Goal: Transaction & Acquisition: Purchase product/service

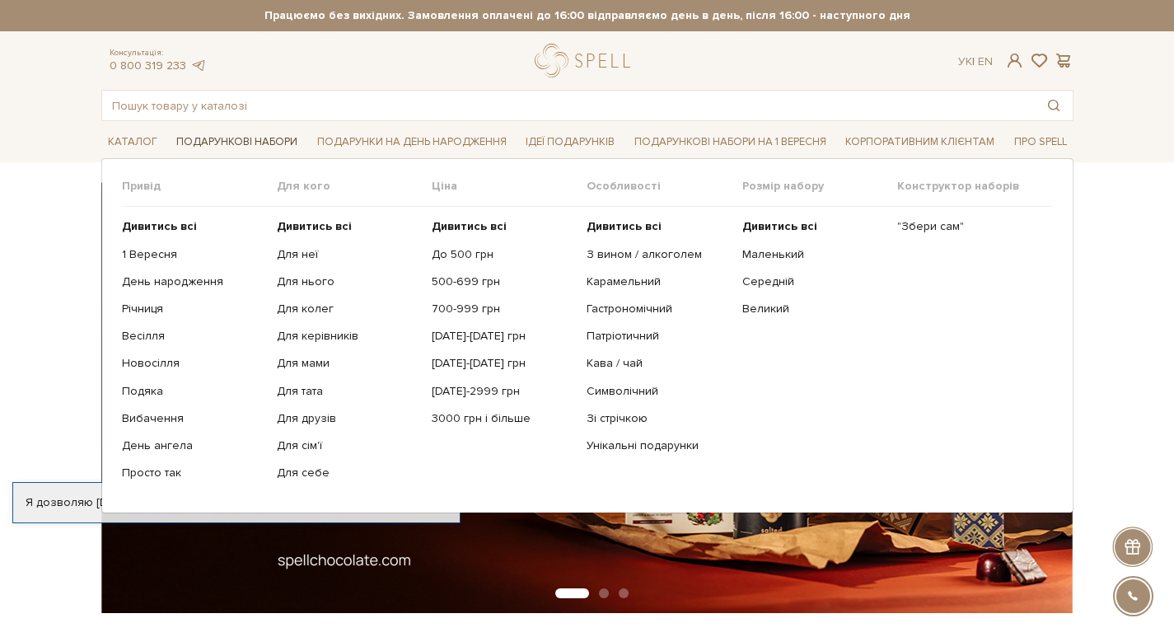
click at [282, 142] on span "Подарункові набори" at bounding box center [237, 142] width 134 height 26
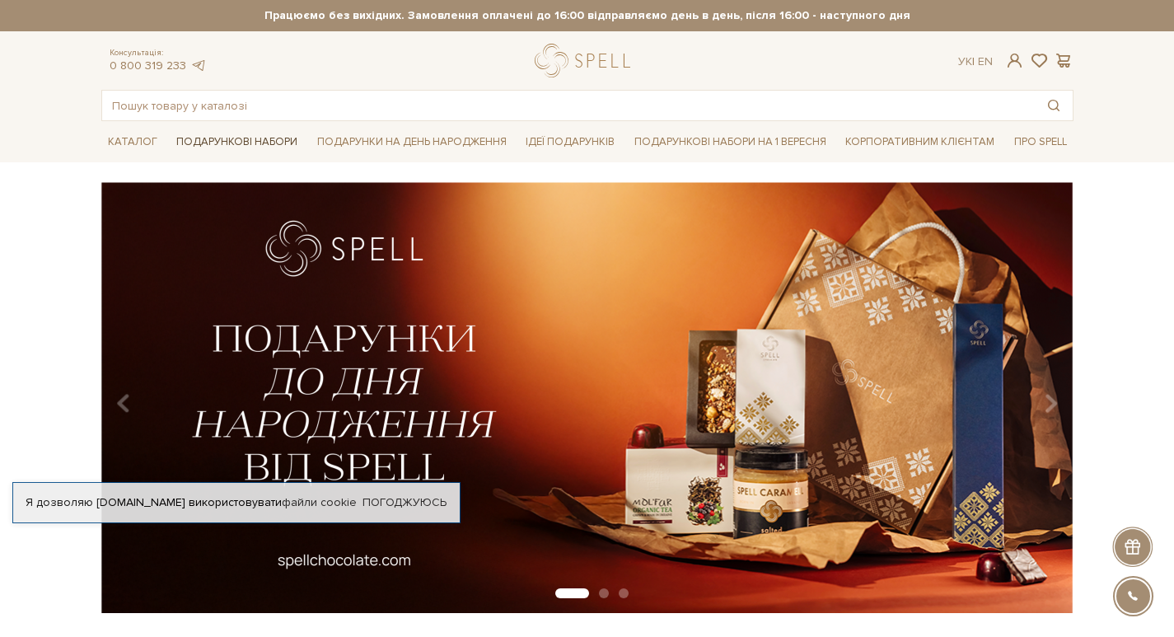
click at [282, 142] on span "Подарункові набори" at bounding box center [237, 142] width 134 height 26
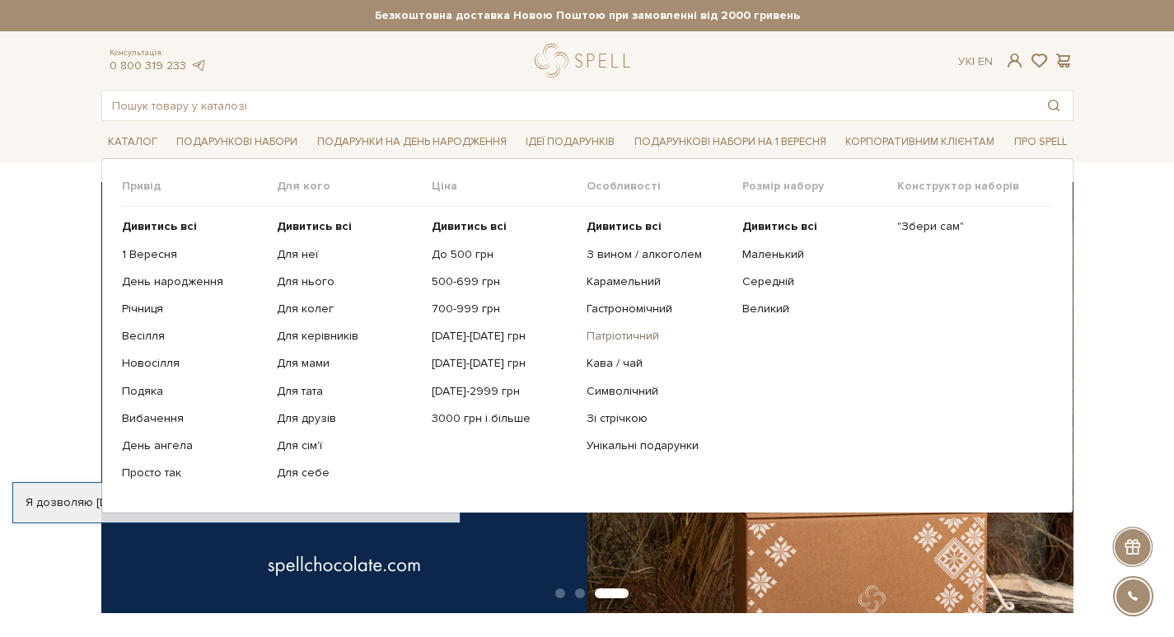
click at [648, 336] on link "Патріотичний" at bounding box center [657, 336] width 142 height 15
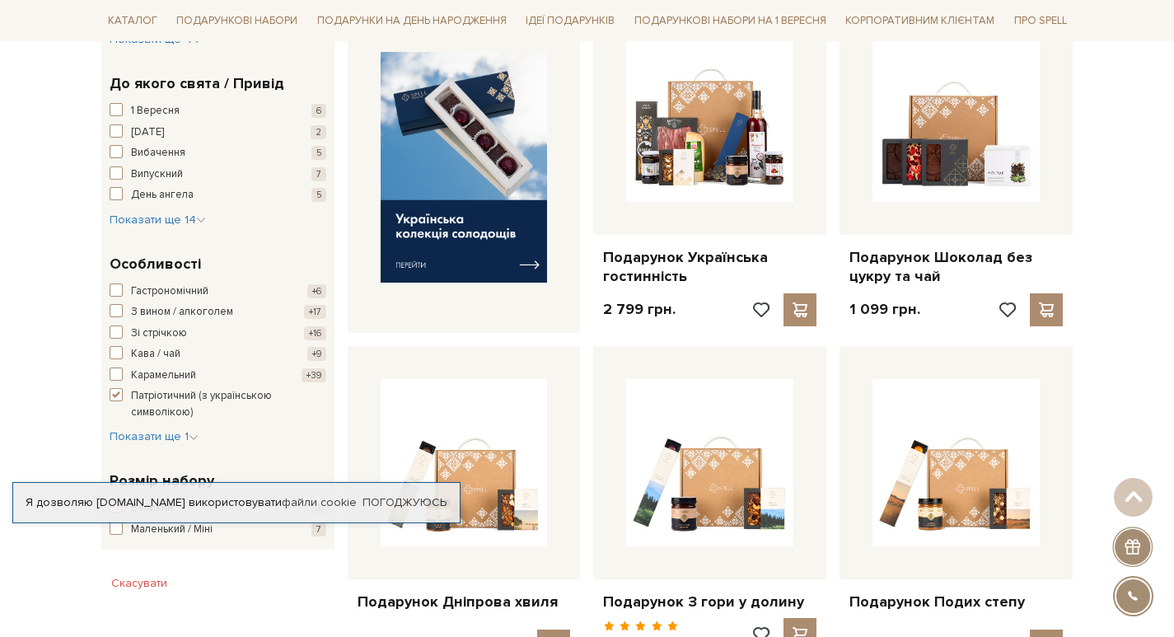
scroll to position [906, 0]
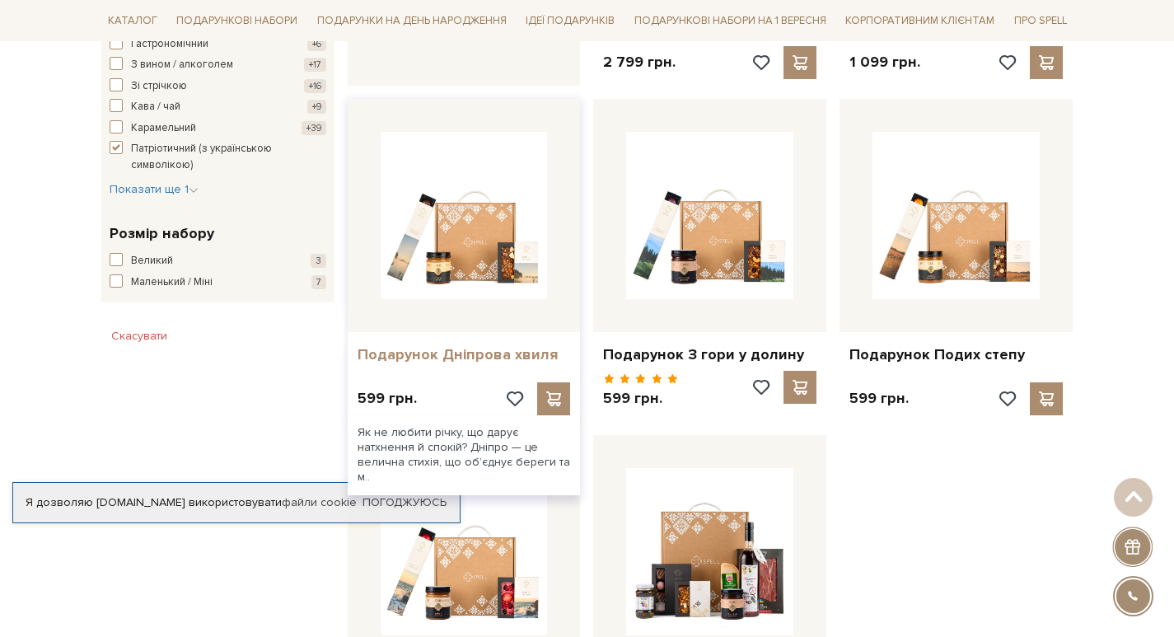
drag, startPoint x: 717, startPoint y: 355, endPoint x: 539, endPoint y: 358, distance: 177.1
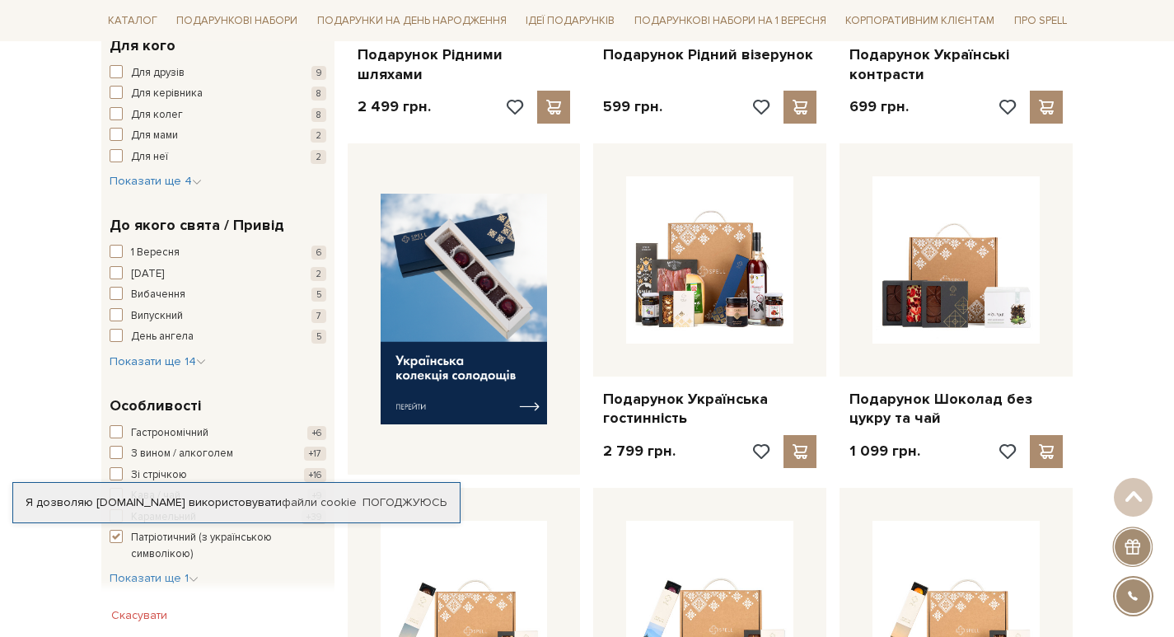
scroll to position [165, 0]
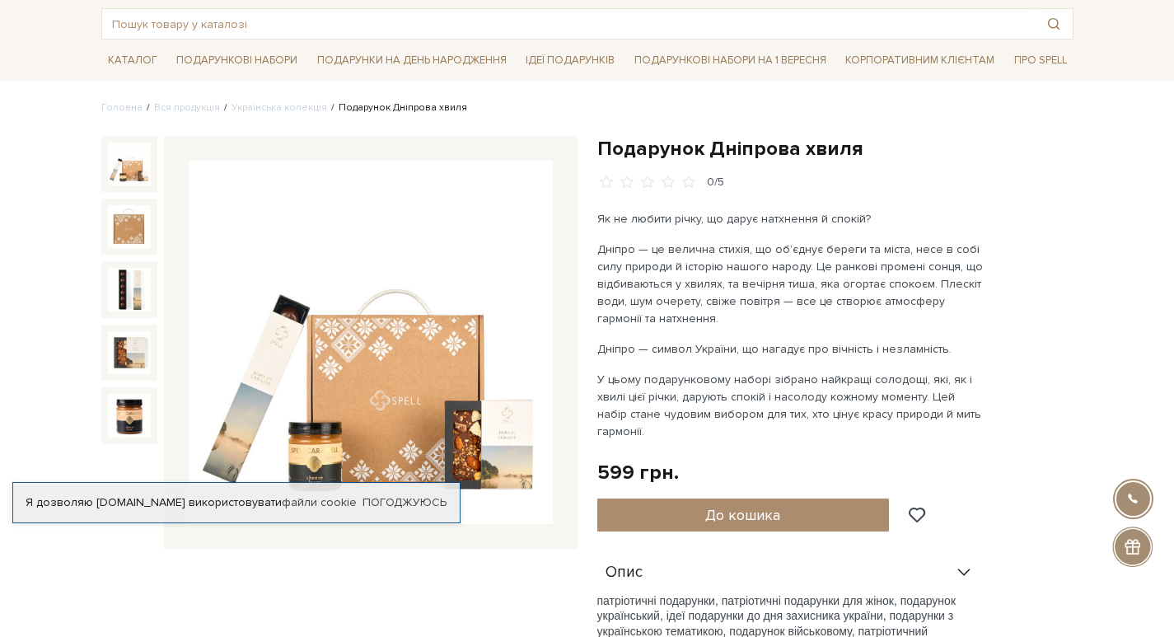
scroll to position [82, 0]
